Goal: Check status: Check status

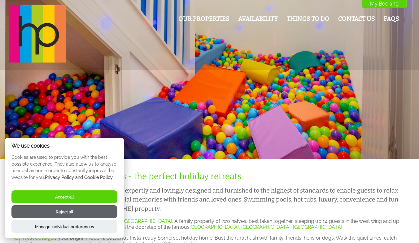
click at [79, 194] on button "Accept all" at bounding box center [64, 196] width 106 height 13
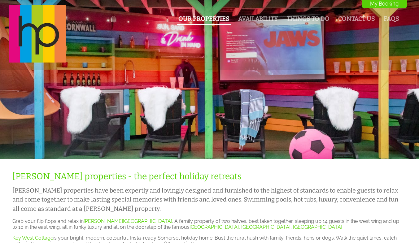
click at [217, 19] on link "Our Properties" at bounding box center [203, 18] width 51 height 7
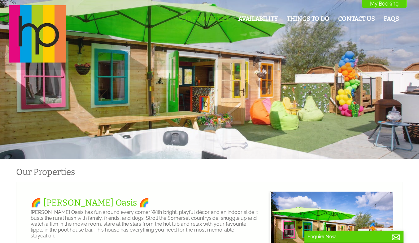
scroll to position [0, 6]
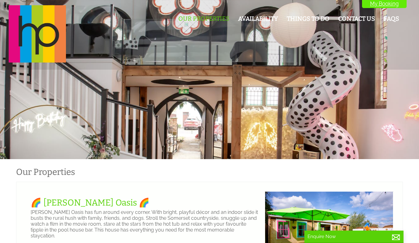
click at [390, 4] on link "My Booking" at bounding box center [384, 3] width 45 height 9
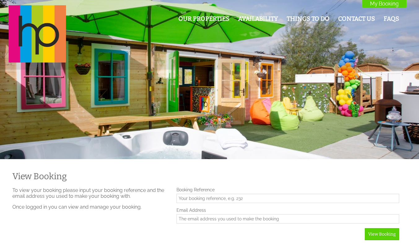
click at [232, 200] on input "Booking Reference" at bounding box center [287, 198] width 222 height 9
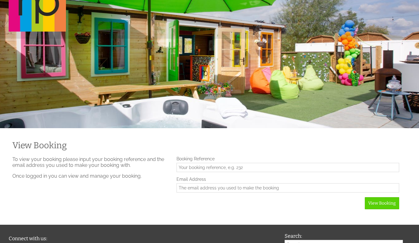
scroll to position [62, 0]
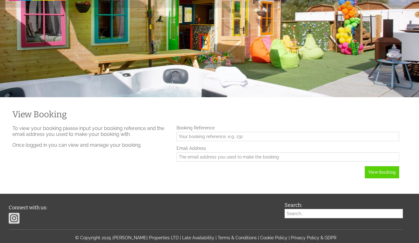
drag, startPoint x: 239, startPoint y: 162, endPoint x: 89, endPoint y: 144, distance: 151.4
click at [239, 162] on input "Email Address" at bounding box center [287, 156] width 222 height 9
click at [80, 142] on p "Once logged in you can view and manage your booking." at bounding box center [90, 145] width 157 height 6
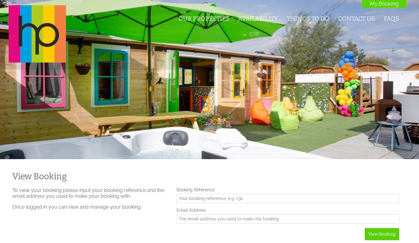
scroll to position [0, 0]
click at [265, 20] on link "Availability" at bounding box center [258, 18] width 40 height 7
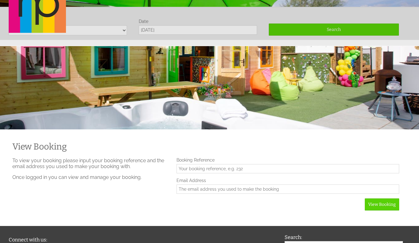
scroll to position [37, 0]
